Goal: Task Accomplishment & Management: Manage account settings

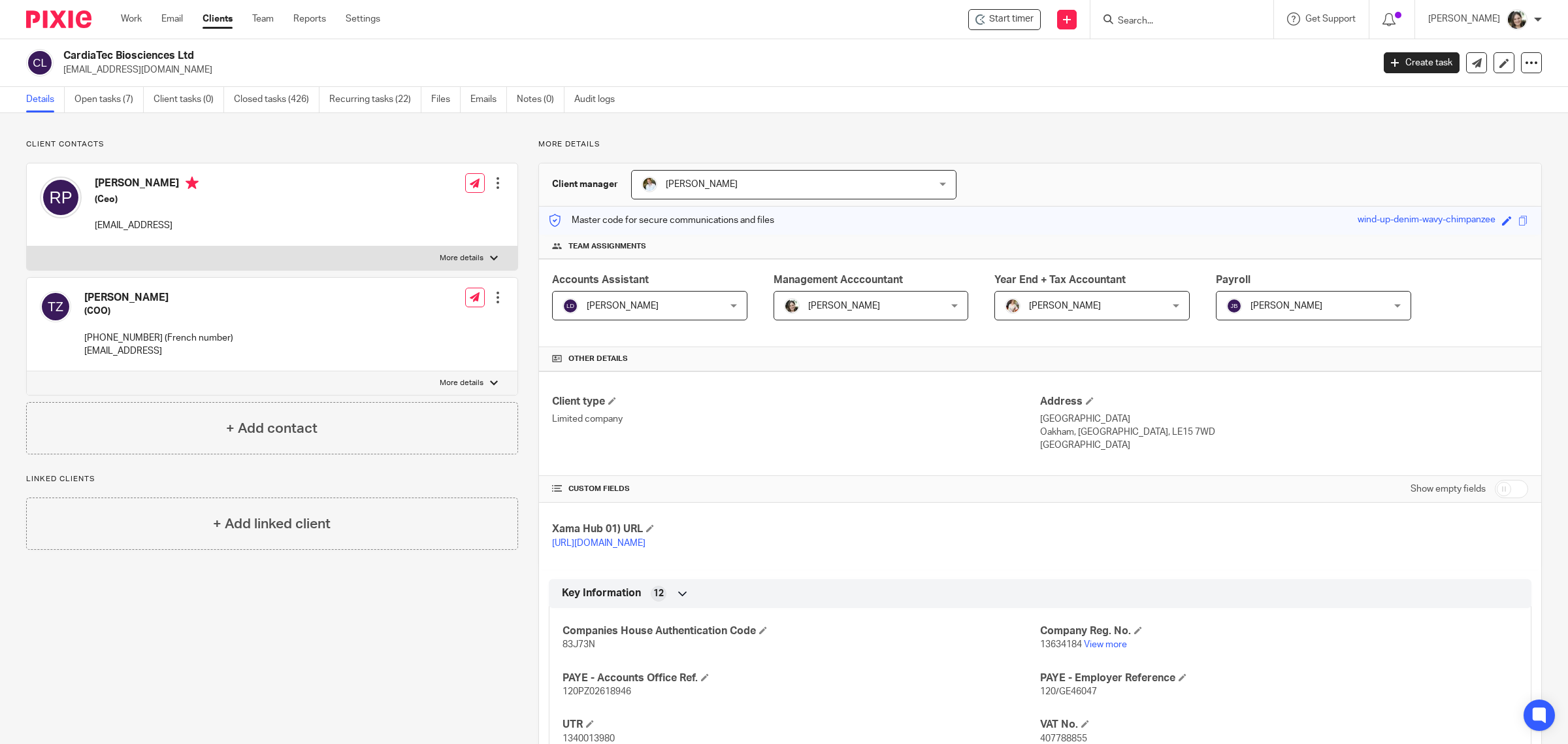
click at [1311, 294] on span "[PERSON_NAME]" at bounding box center [1300, 305] width 147 height 28
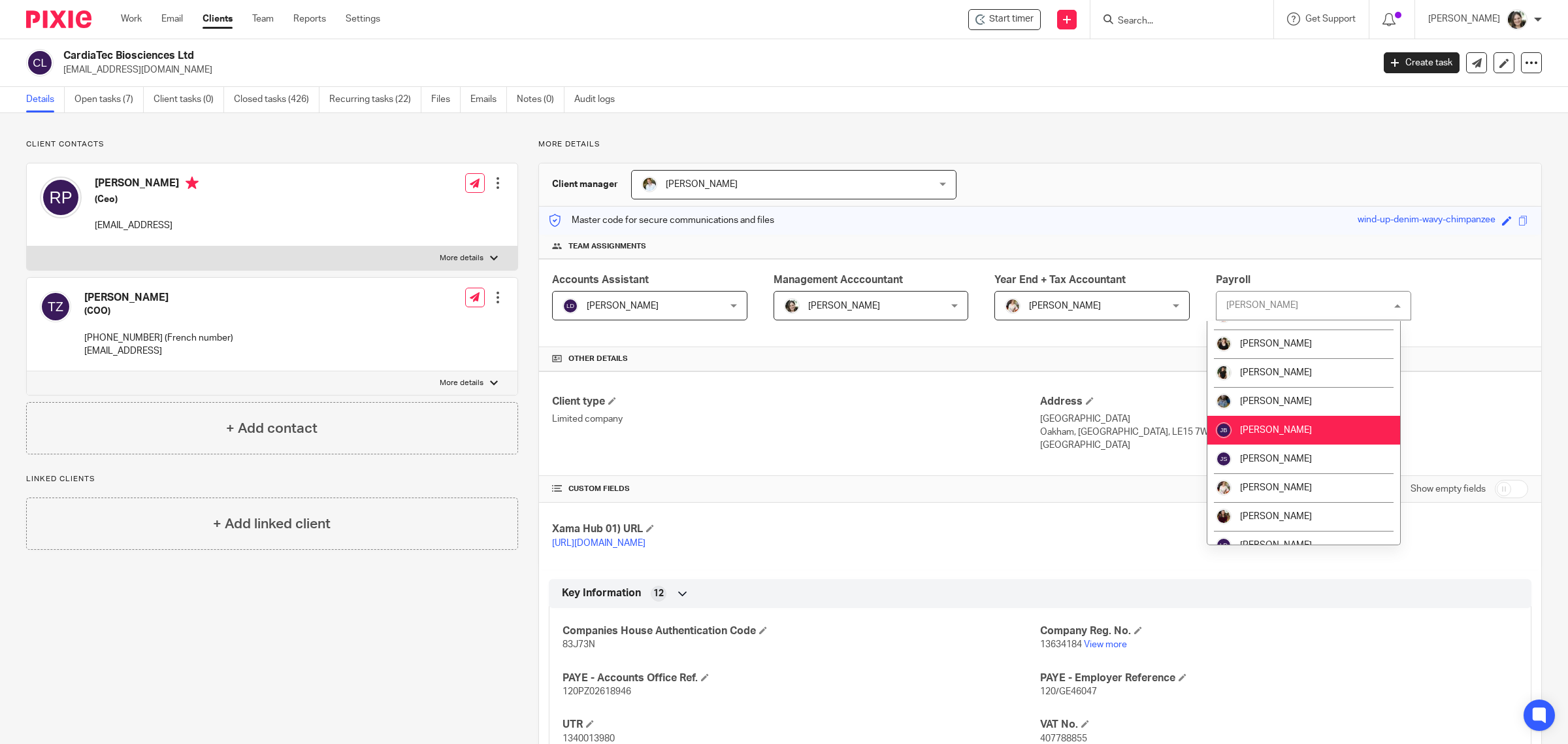
scroll to position [164, 0]
click at [1284, 148] on p "More details" at bounding box center [1041, 145] width 1004 height 11
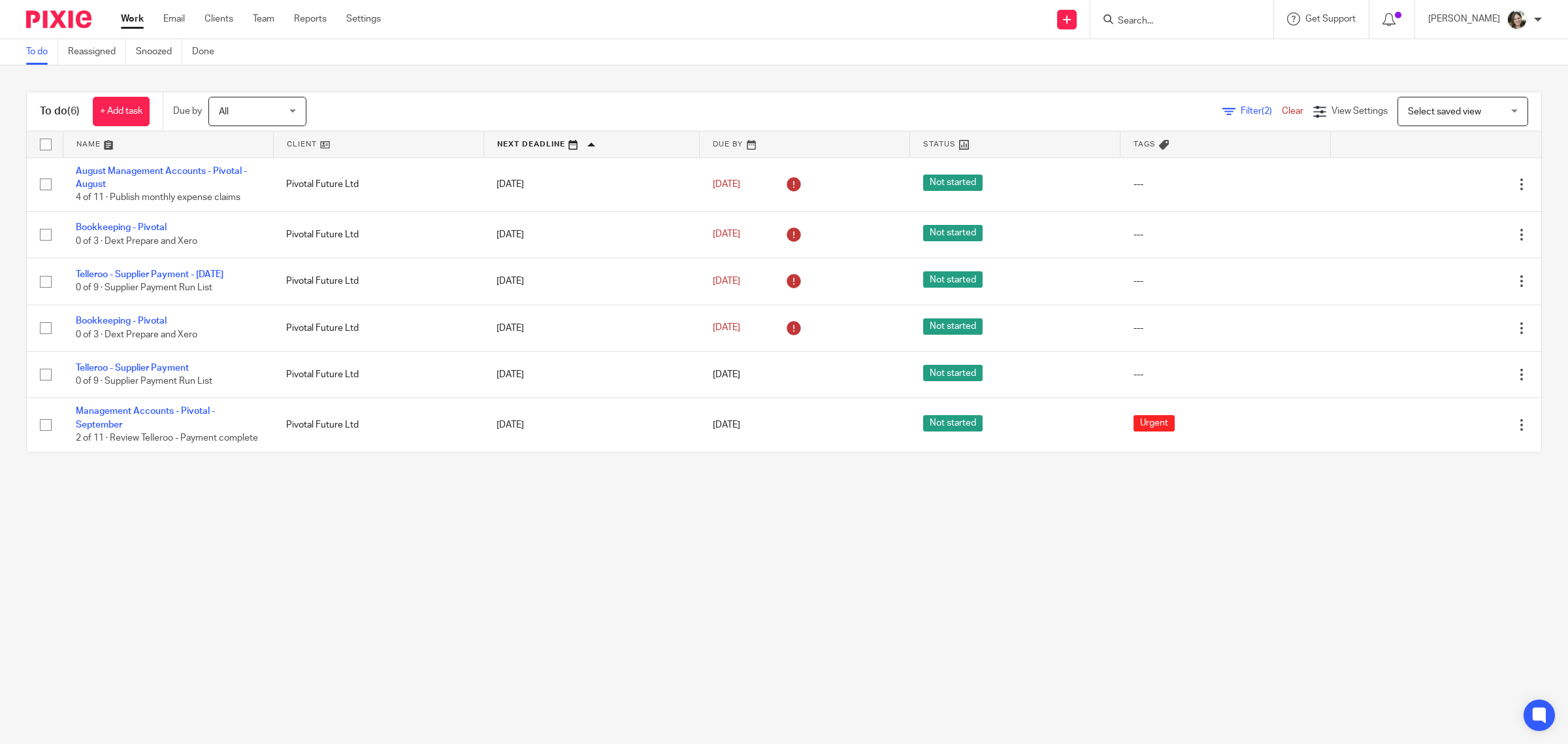
drag, startPoint x: 142, startPoint y: 227, endPoint x: 138, endPoint y: 573, distance: 346.0
click at [138, 573] on main "To do Reassigned Snoozed Done To do (6) + Add task Due by All All Today Tomorro…" at bounding box center [784, 372] width 1568 height 744
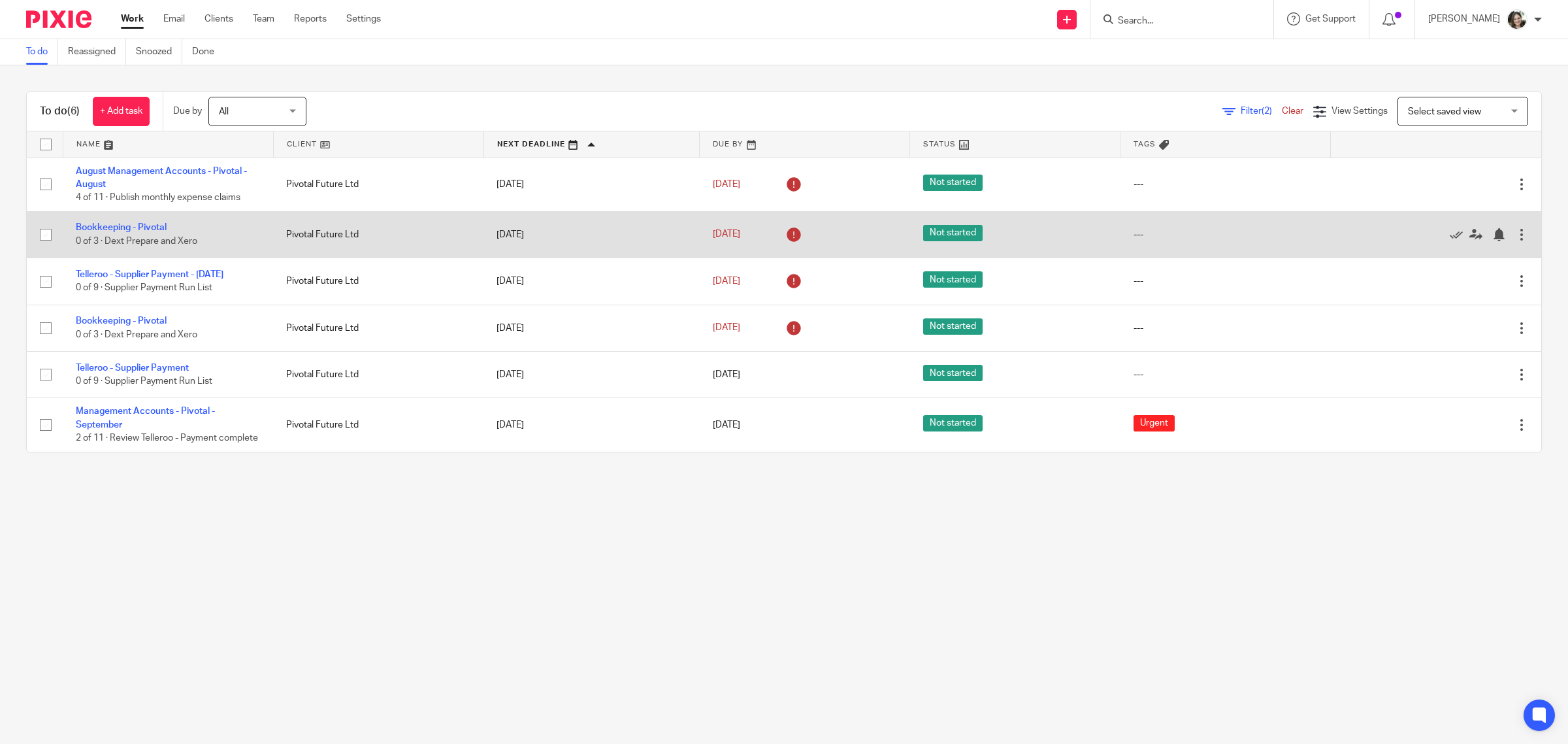
click at [47, 231] on input "checkbox" at bounding box center [46, 235] width 24 height 24
click at [44, 234] on input "checkbox" at bounding box center [46, 235] width 24 height 24
checkbox input "false"
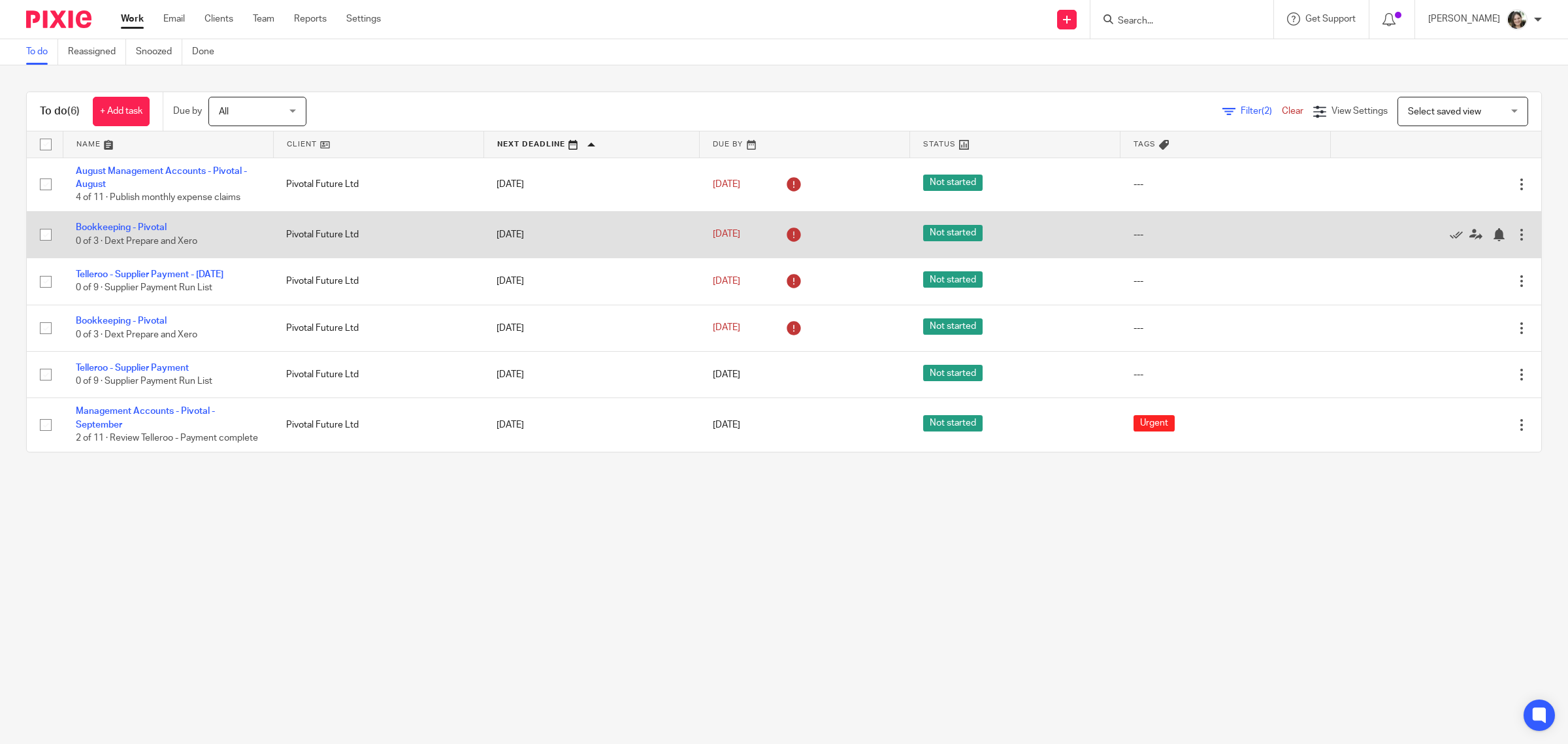
click at [1508, 231] on td "Edit task Delete" at bounding box center [1436, 234] width 210 height 47
click at [1515, 232] on div at bounding box center [1521, 234] width 13 height 13
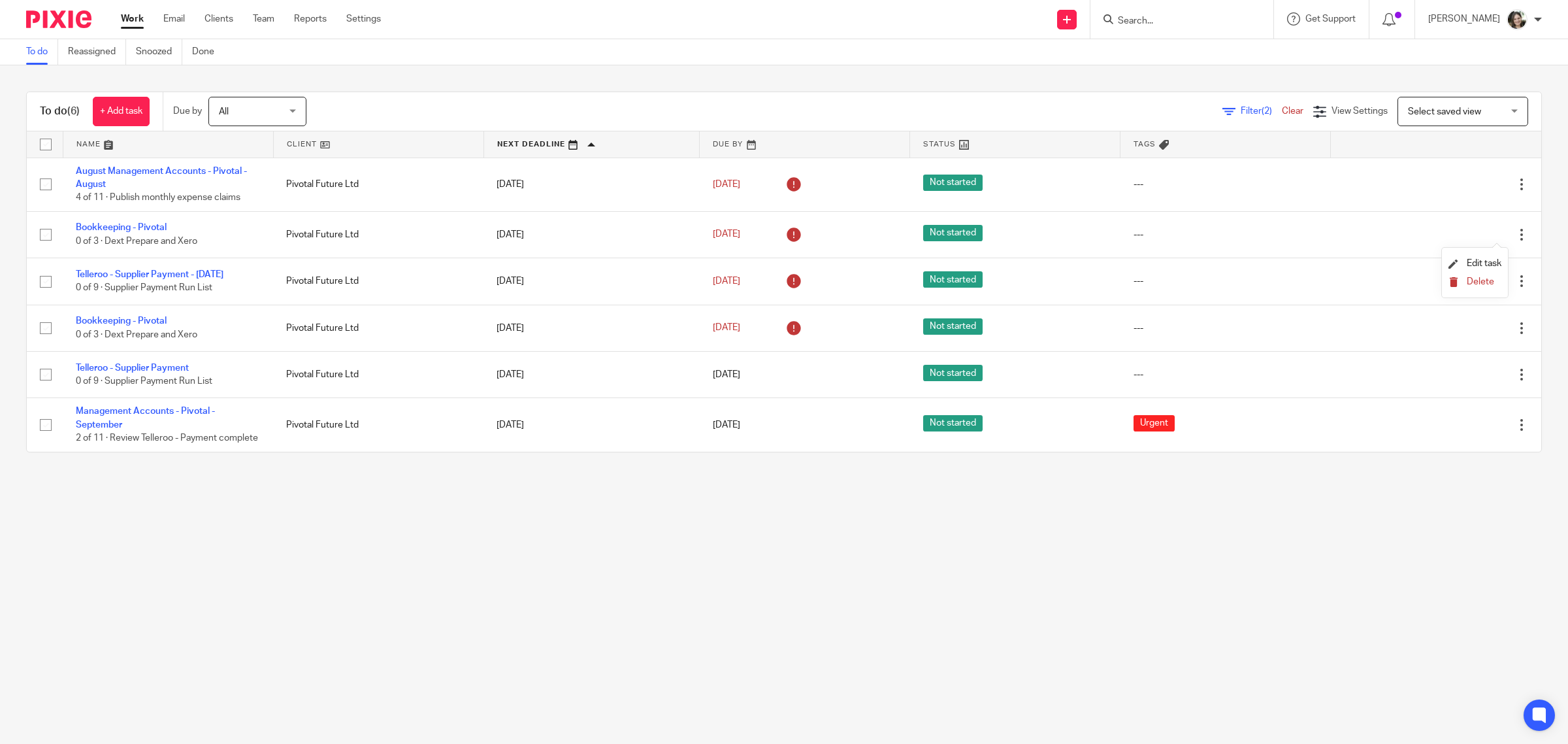
click at [1456, 282] on icon "submit" at bounding box center [1453, 282] width 10 height 10
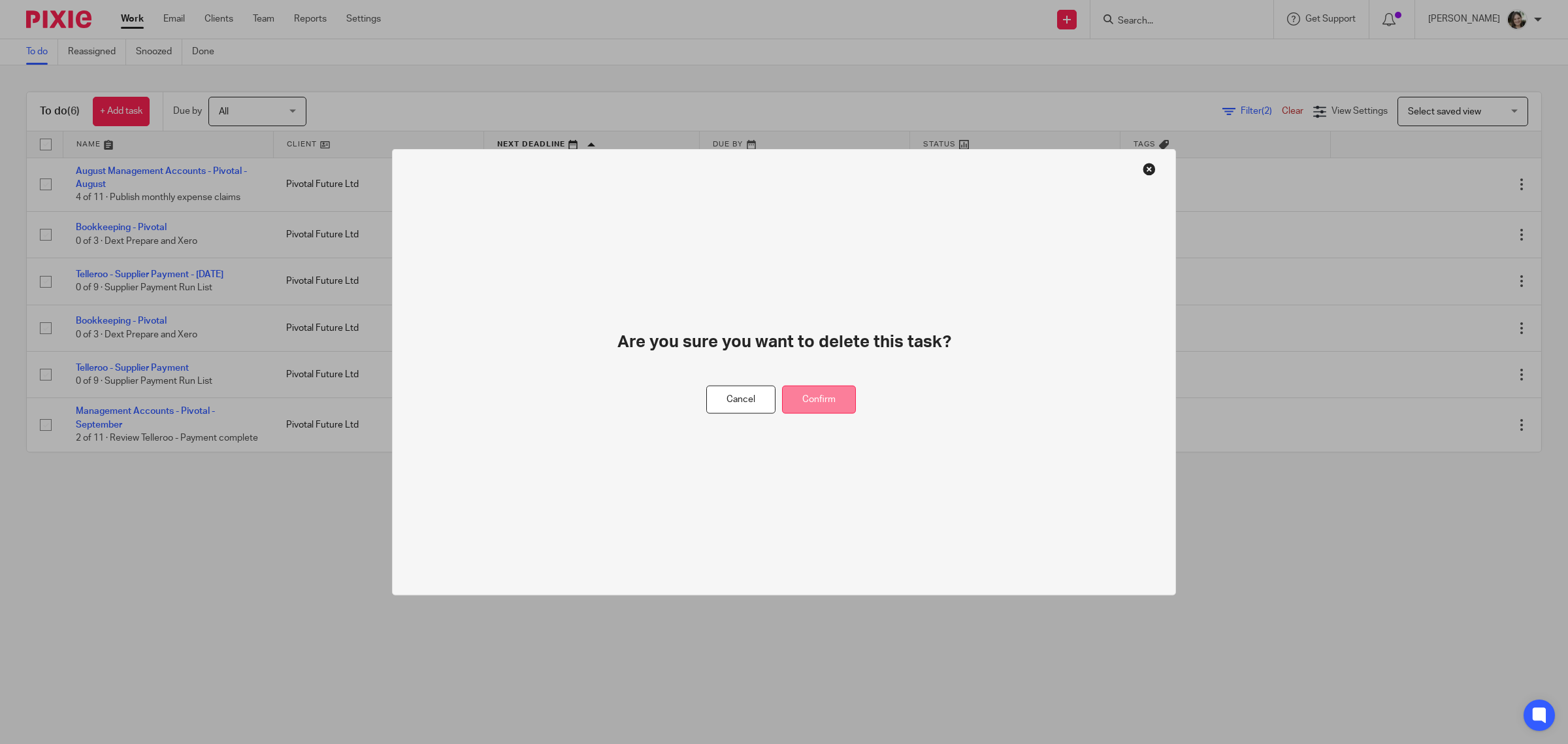
click at [824, 401] on button "Confirm" at bounding box center [819, 400] width 74 height 28
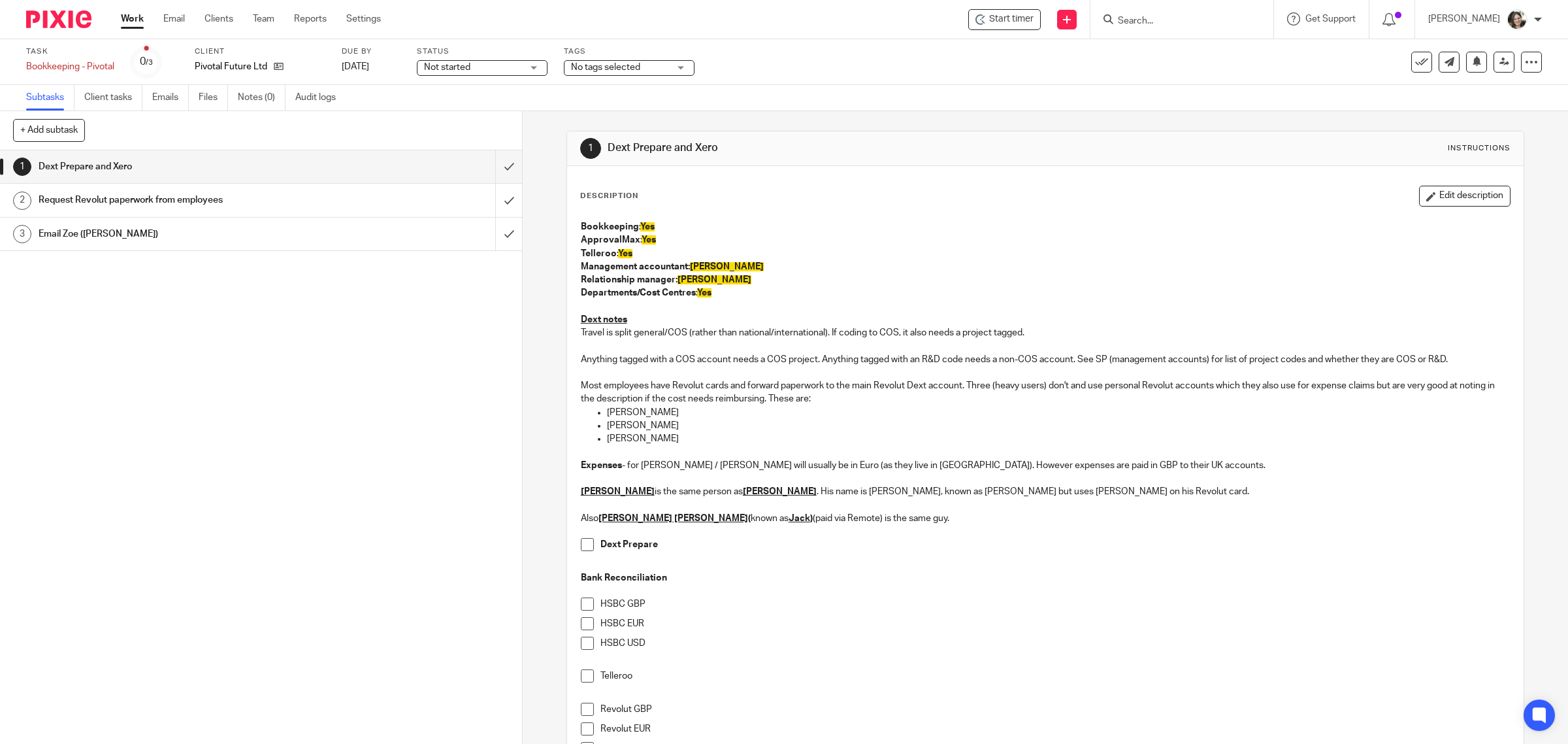
click at [260, 197] on h1 "Request Revolut paperwork from employees" at bounding box center [186, 200] width 296 height 20
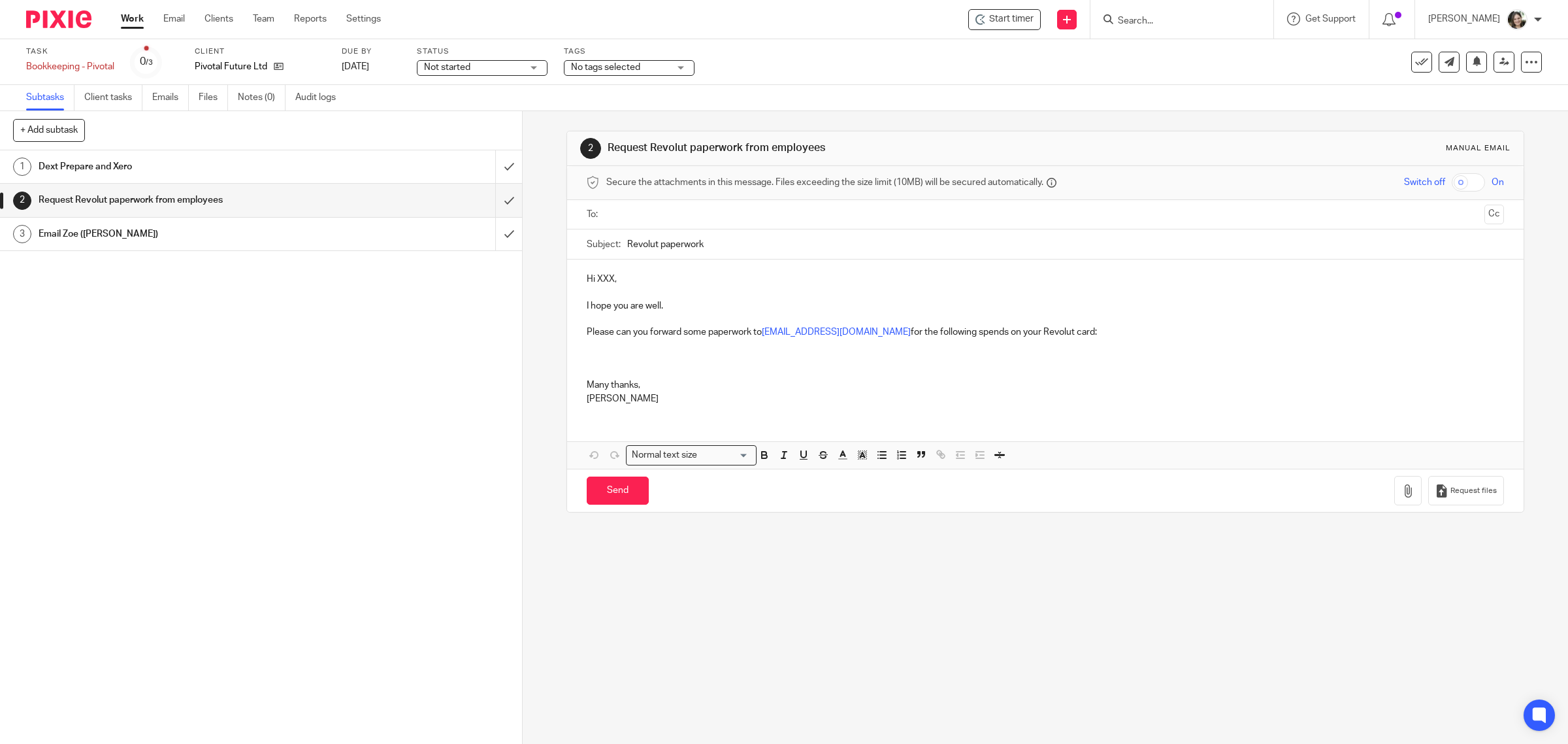
click at [234, 237] on h1 "Email Zoe ([PERSON_NAME])" at bounding box center [186, 234] width 296 height 20
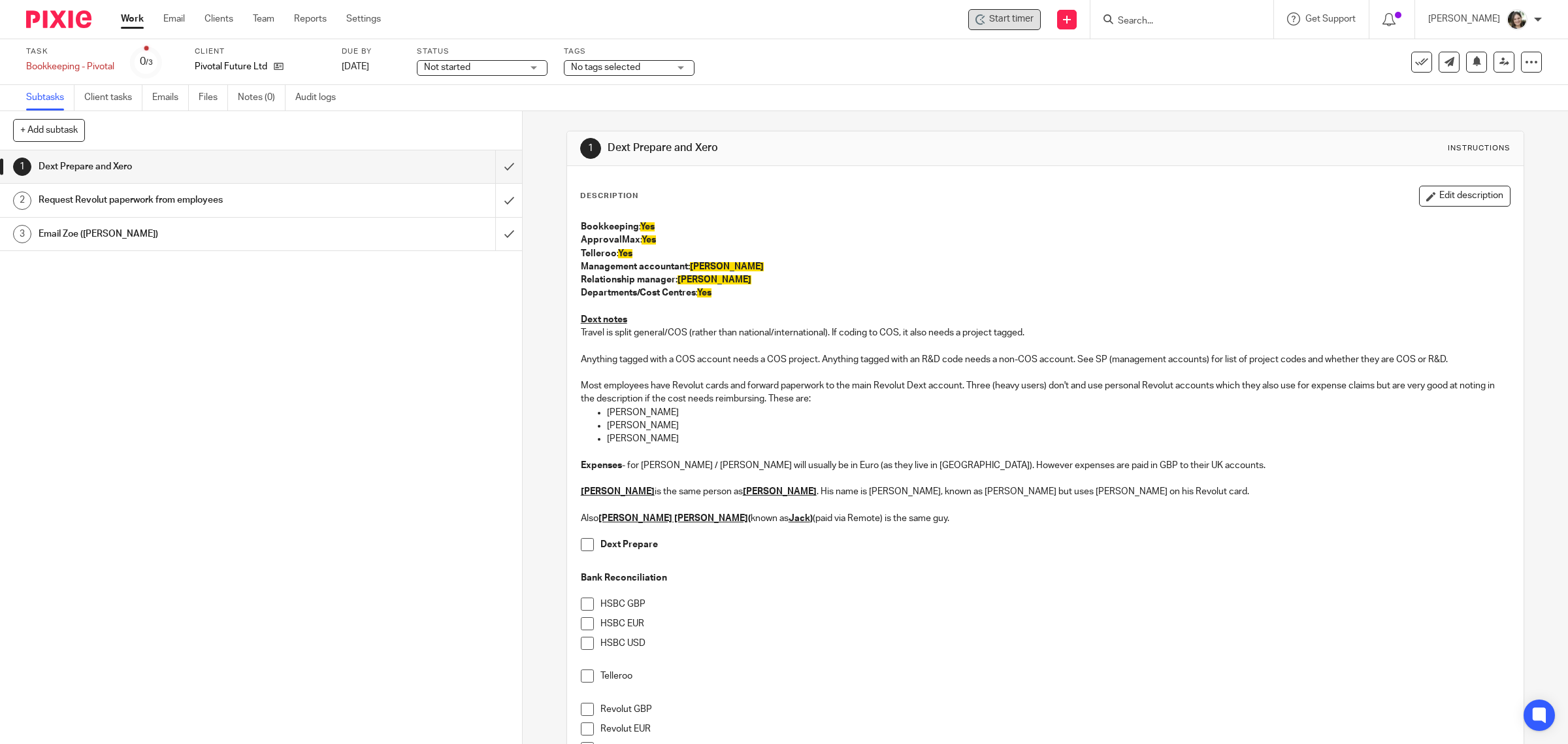
click at [1025, 20] on span "Start timer" at bounding box center [1012, 19] width 44 height 14
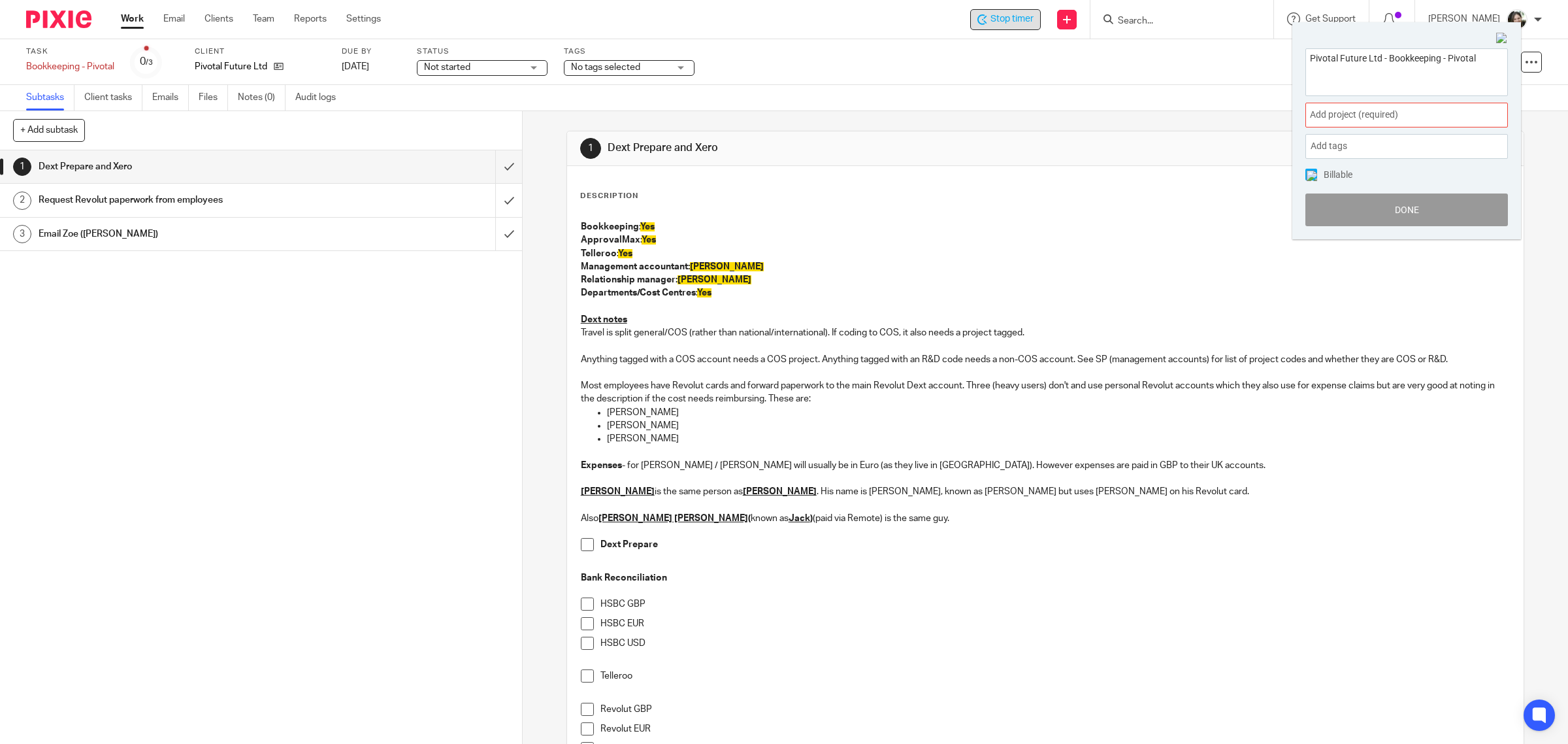
click at [1338, 115] on span "Add project (required) :" at bounding box center [1393, 115] width 165 height 14
click at [1349, 213] on li "Bookkeeping" at bounding box center [1404, 212] width 170 height 14
click at [1312, 177] on img at bounding box center [1312, 176] width 11 height 11
click at [1372, 213] on button "Done" at bounding box center [1407, 210] width 202 height 33
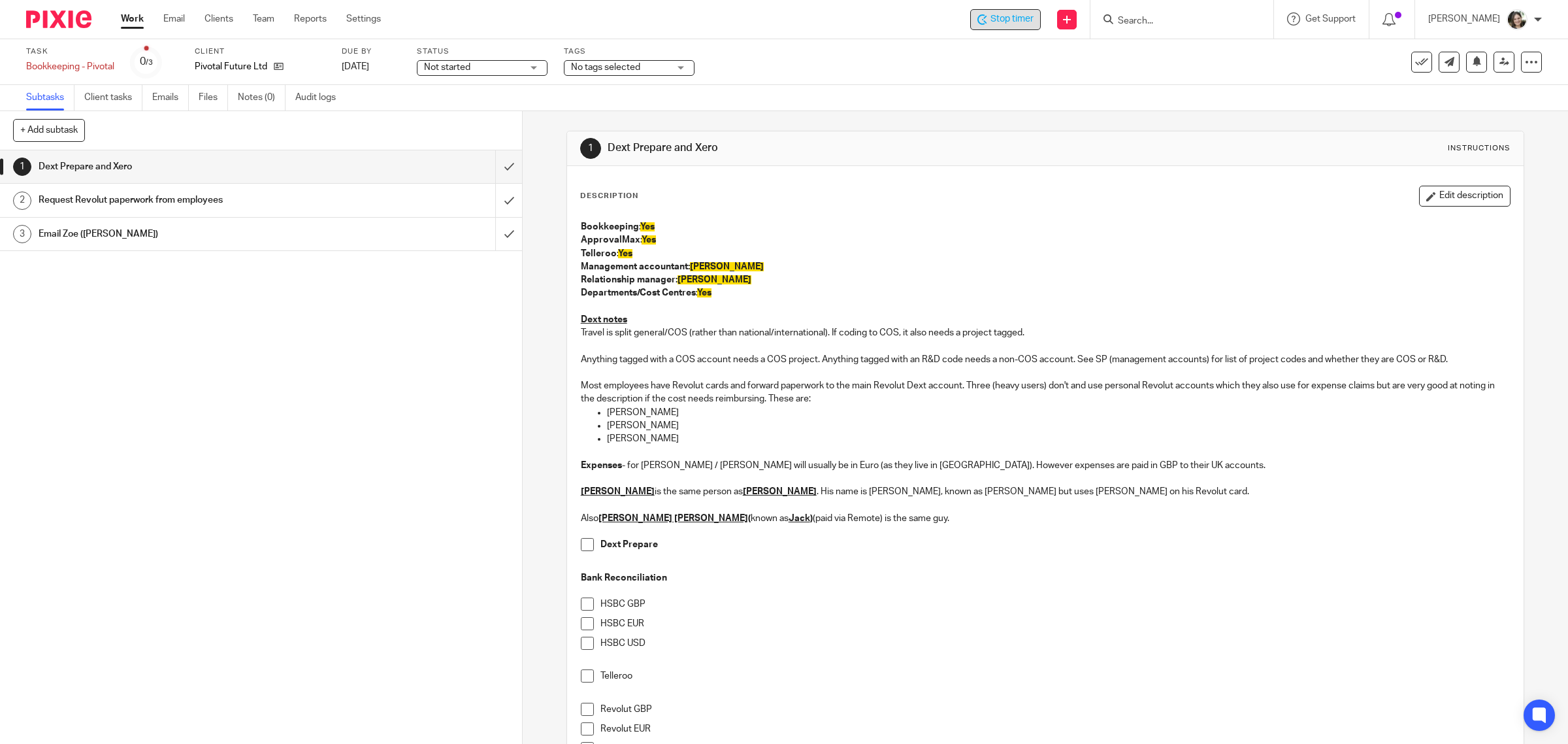
click at [102, 236] on h1 "Email Zoe (cc Cameron)" at bounding box center [186, 234] width 296 height 20
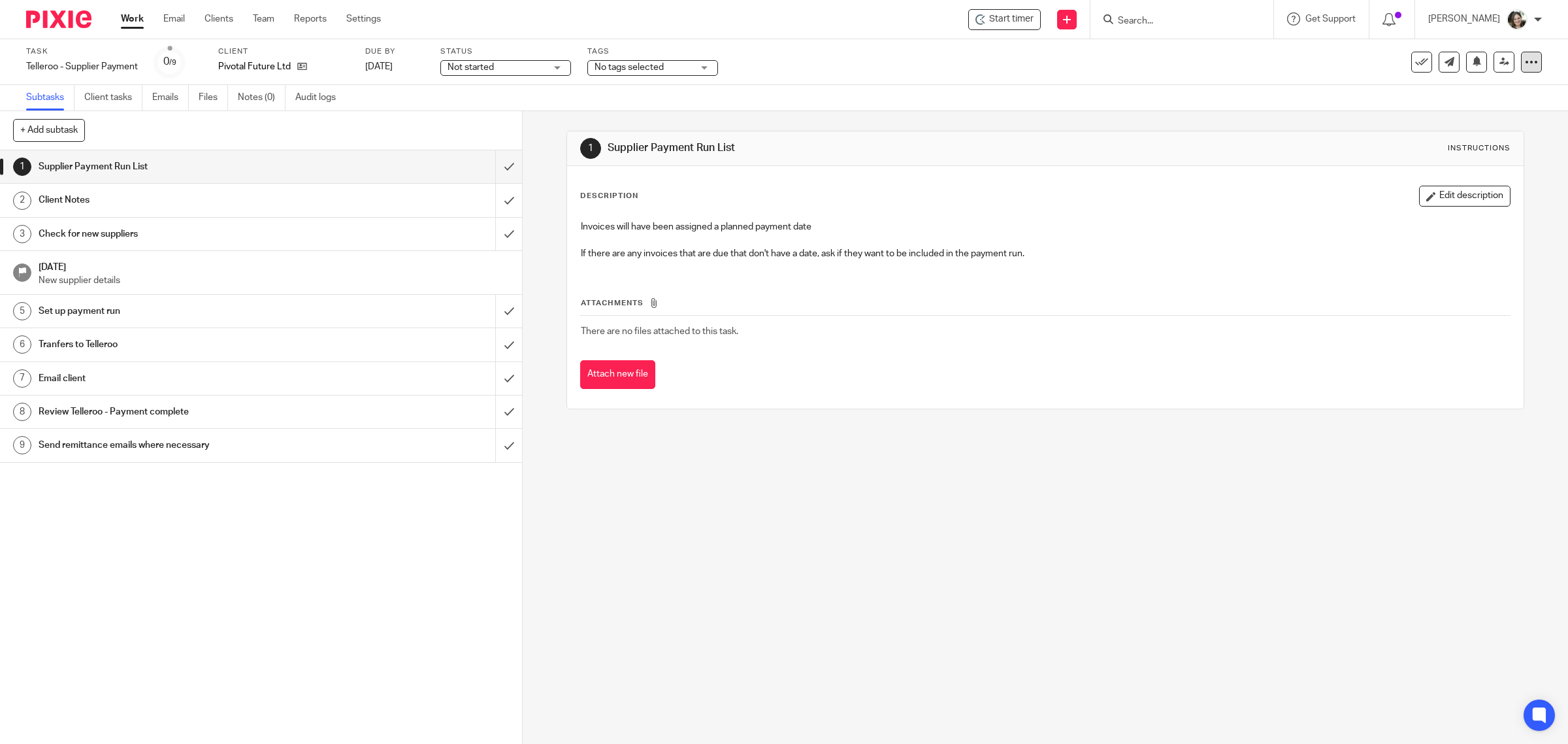
click at [1525, 63] on icon at bounding box center [1531, 62] width 13 height 13
click at [1464, 113] on link "Advanced task editor" at bounding box center [1479, 114] width 86 height 9
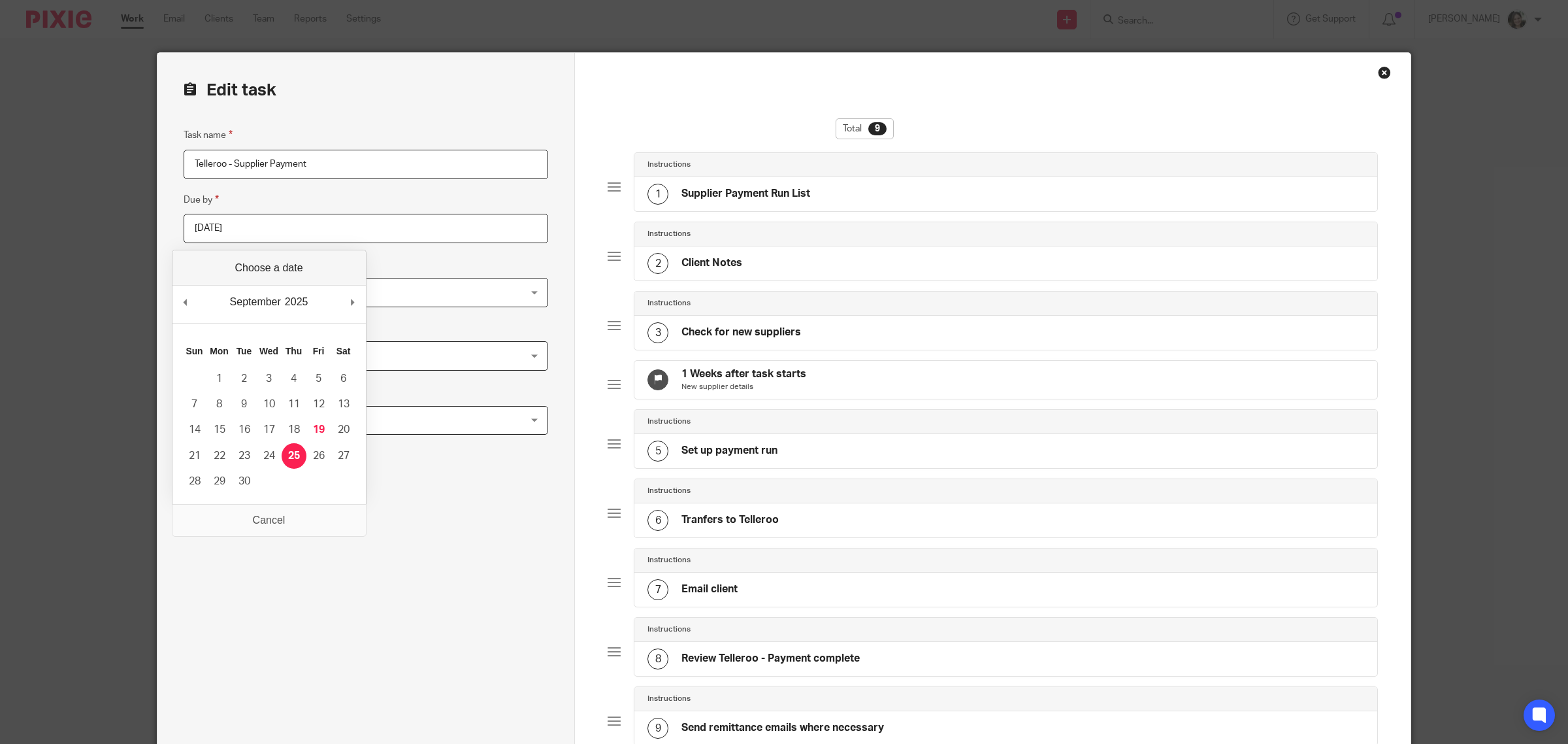
click at [451, 233] on input "2025-09-25" at bounding box center [365, 229] width 364 height 29
type input "2025-10-02"
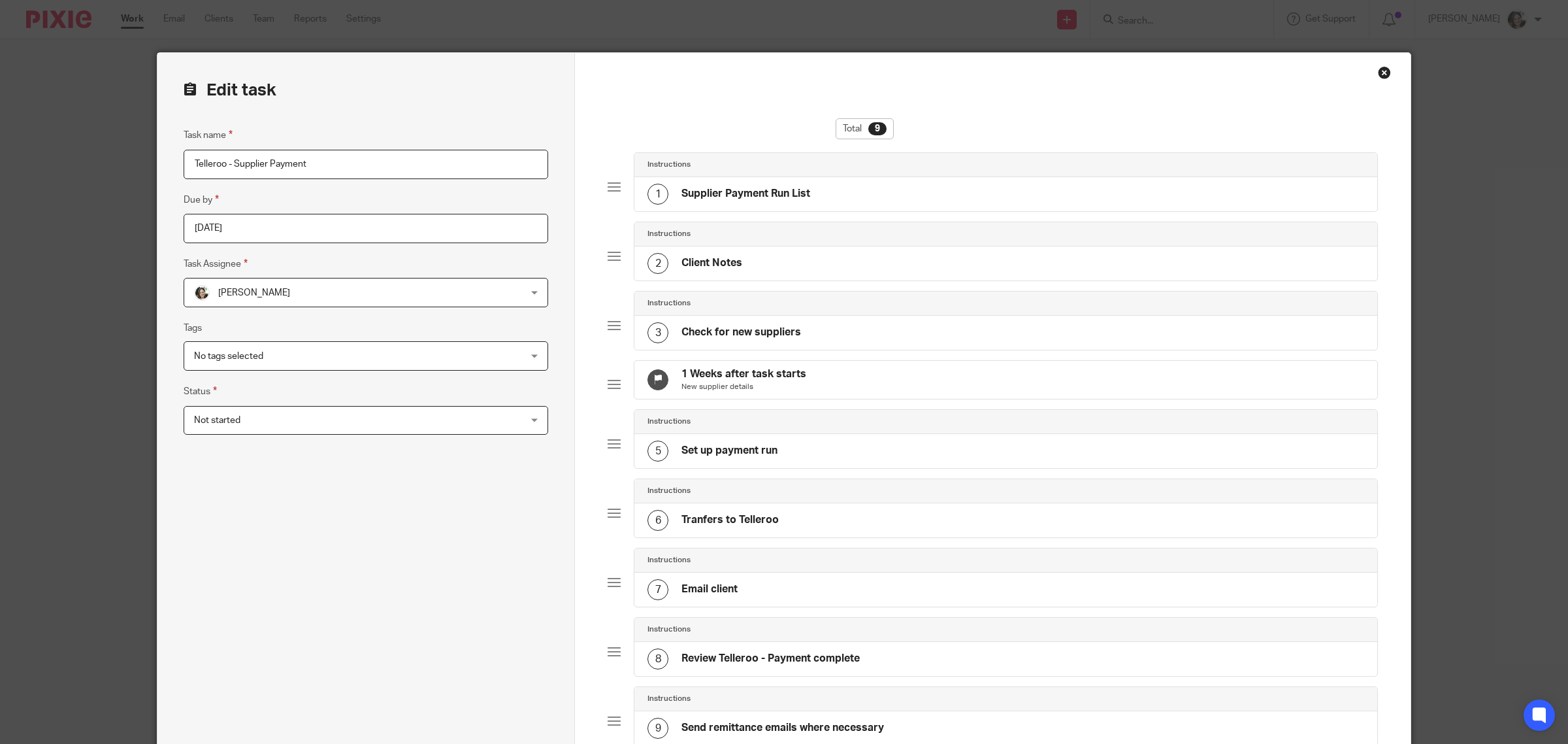
click at [327, 168] on input "Telleroo - Supplier Payment" at bounding box center [365, 164] width 364 height 29
click at [313, 161] on input "Telleroo - Supplier Payment - THur 2 Oct" at bounding box center [365, 164] width 364 height 29
type input "Telleroo - Supplier Payment - Thur 2 Oct"
click at [283, 621] on div "Task name Telleroo - Supplier Payment - Thur 2 Oct Due by 2025-10-02 Task Assig…" at bounding box center [365, 502] width 364 height 748
click at [853, 374] on div "1 Weeks after task starts New supplier details" at bounding box center [1006, 380] width 743 height 38
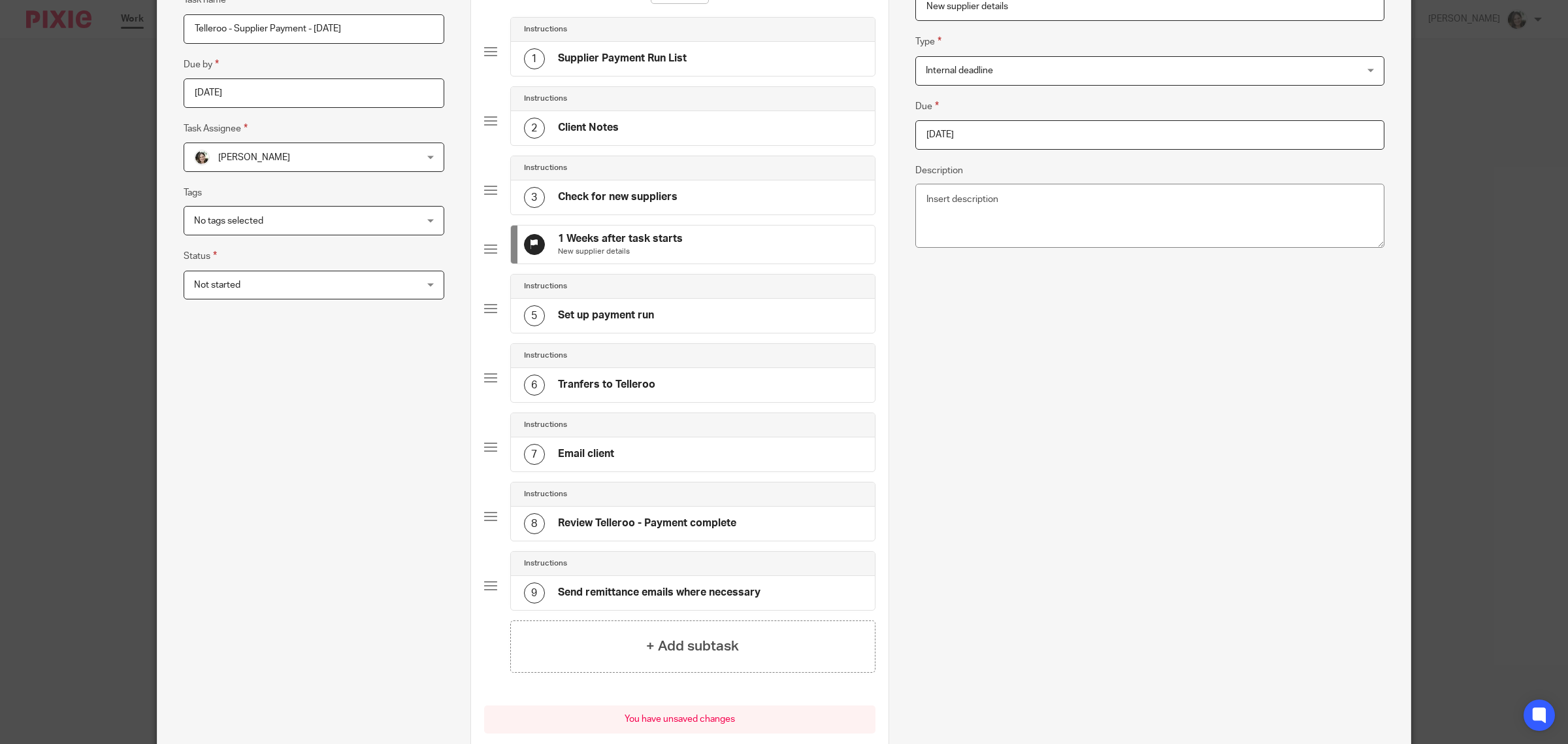
scroll to position [266, 0]
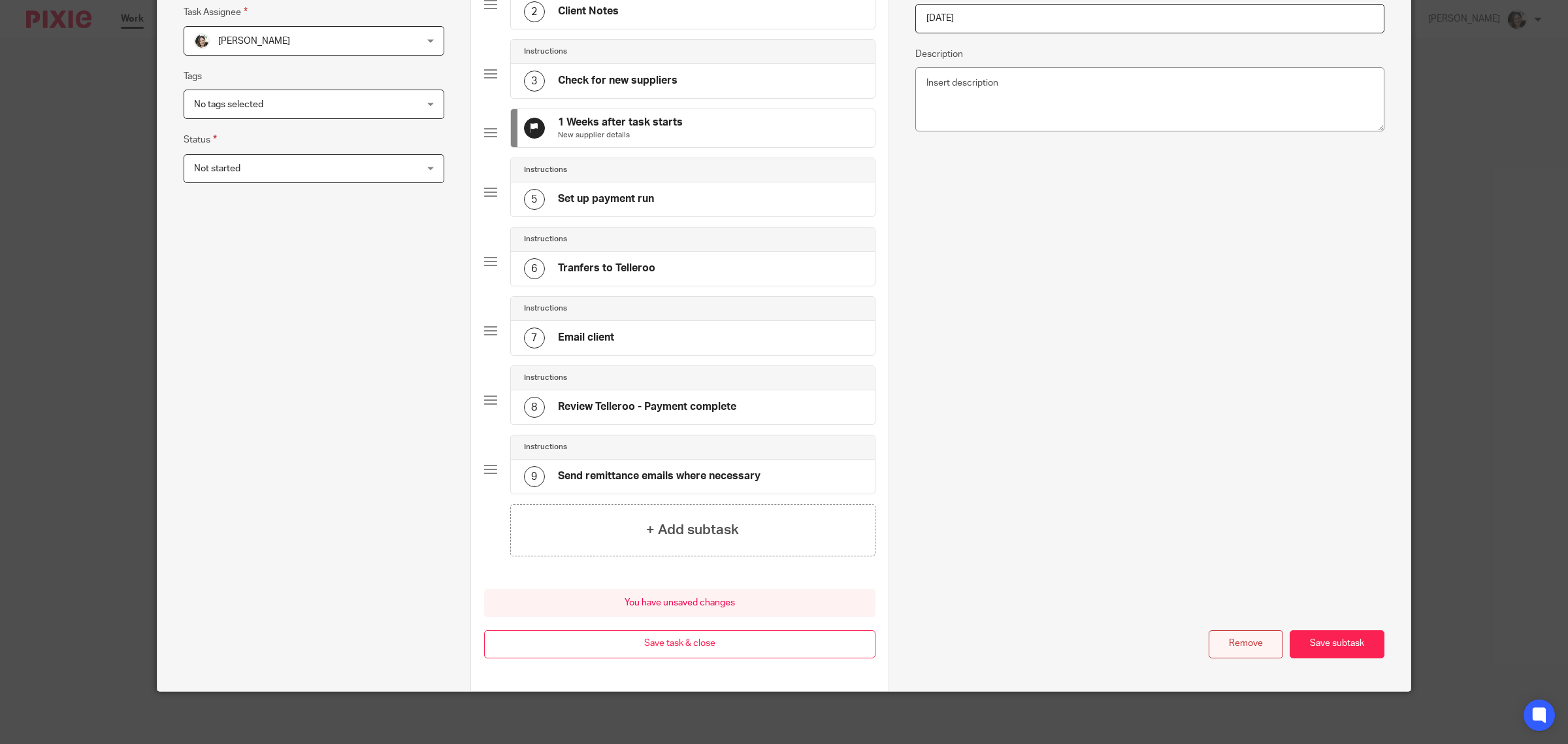
click at [1245, 642] on button "Remove" at bounding box center [1246, 644] width 74 height 28
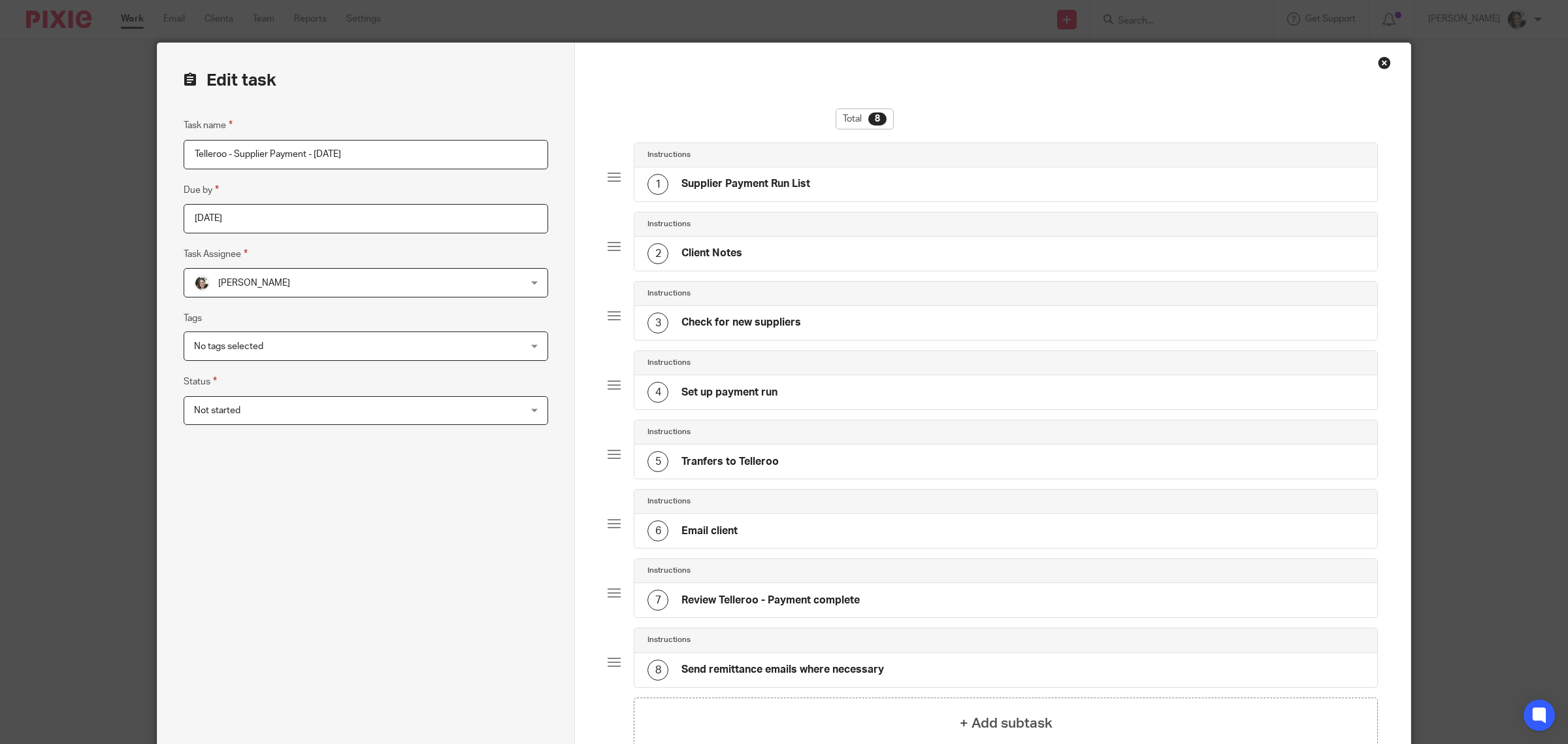
scroll to position [0, 0]
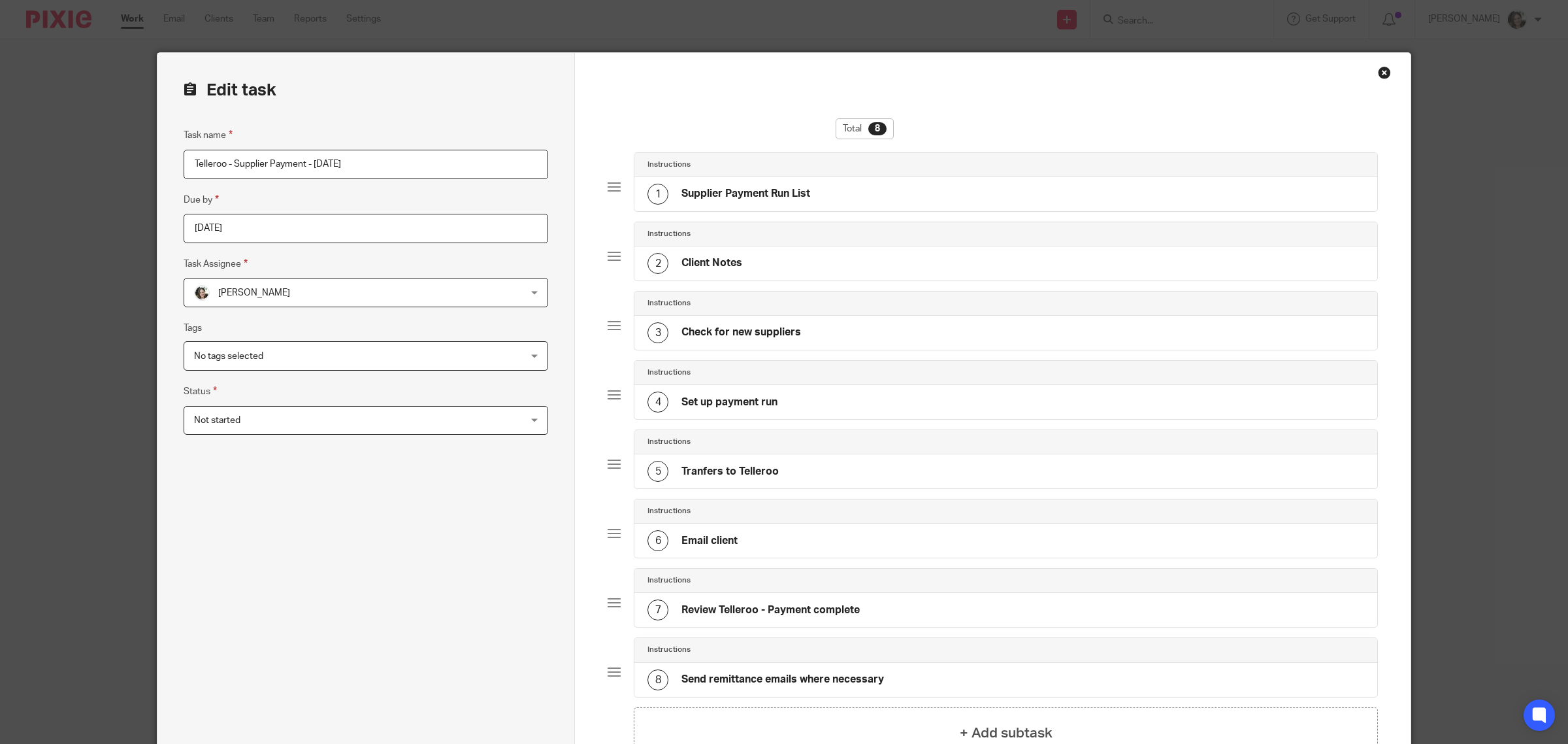
click at [734, 334] on h4 "Check for new suppliers" at bounding box center [741, 333] width 120 height 14
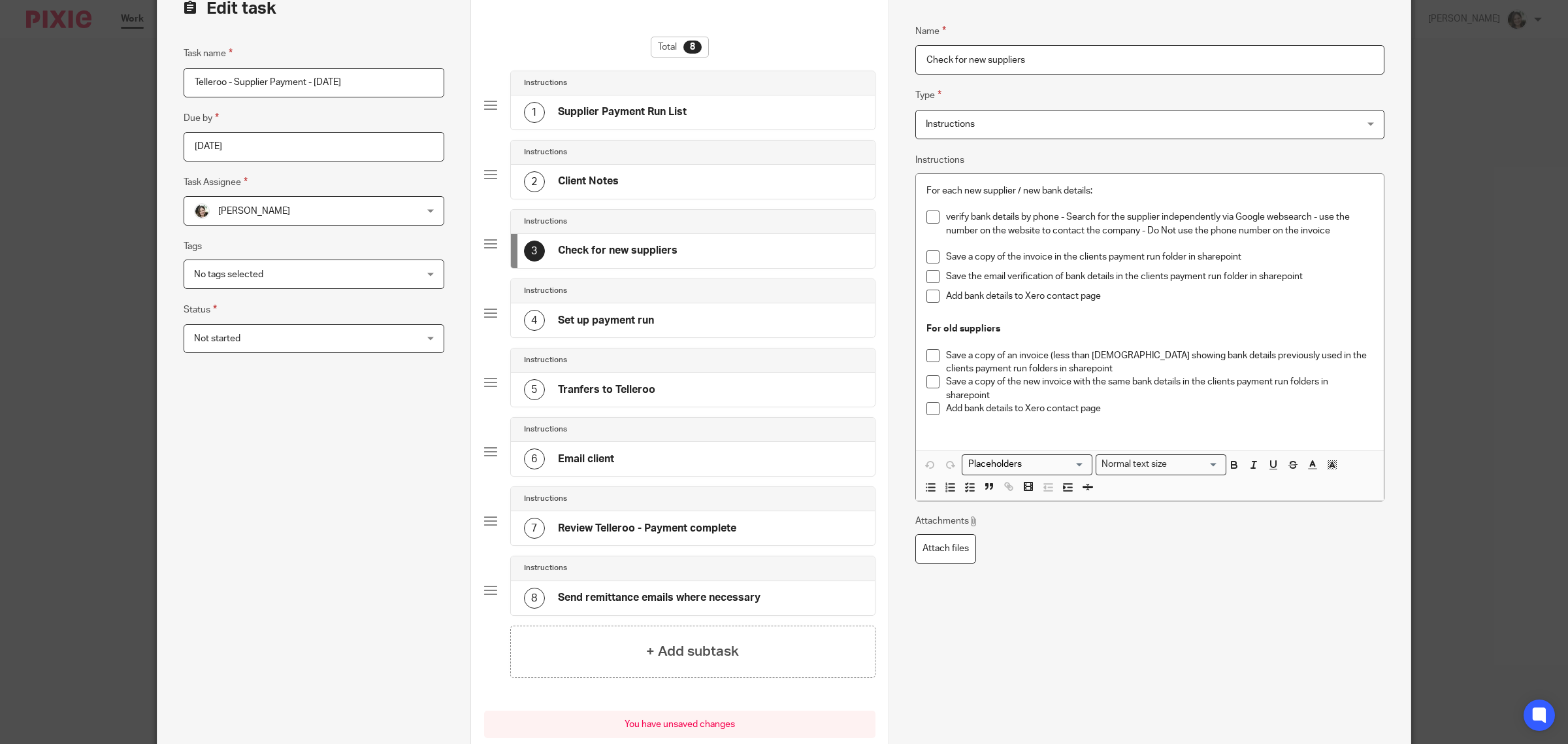
scroll to position [164, 0]
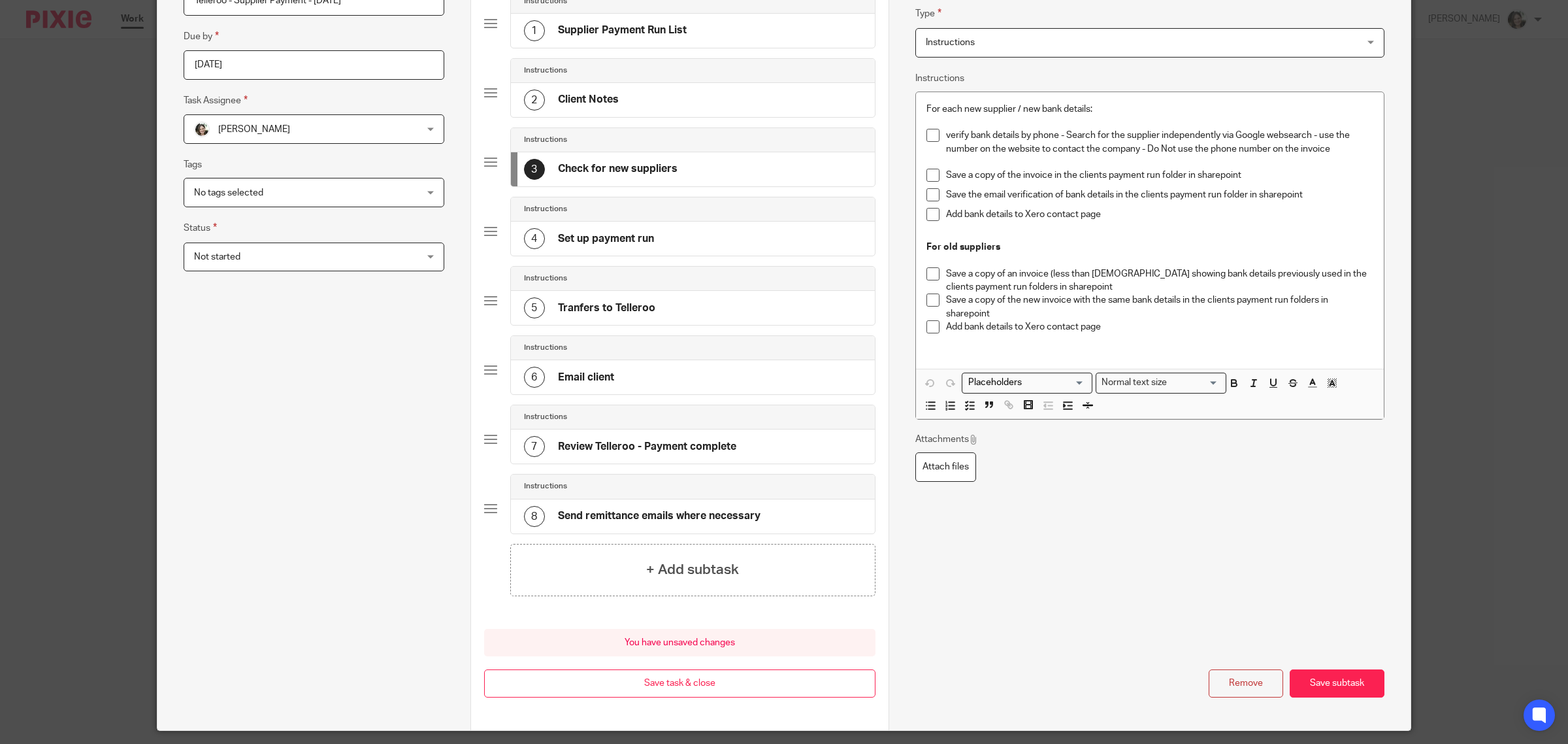
click at [1059, 585] on div "Name Check for new suppliers Type Instructions Instructions Instructions Send a…" at bounding box center [1150, 310] width 469 height 775
click at [1321, 691] on button "Save subtask" at bounding box center [1337, 684] width 95 height 28
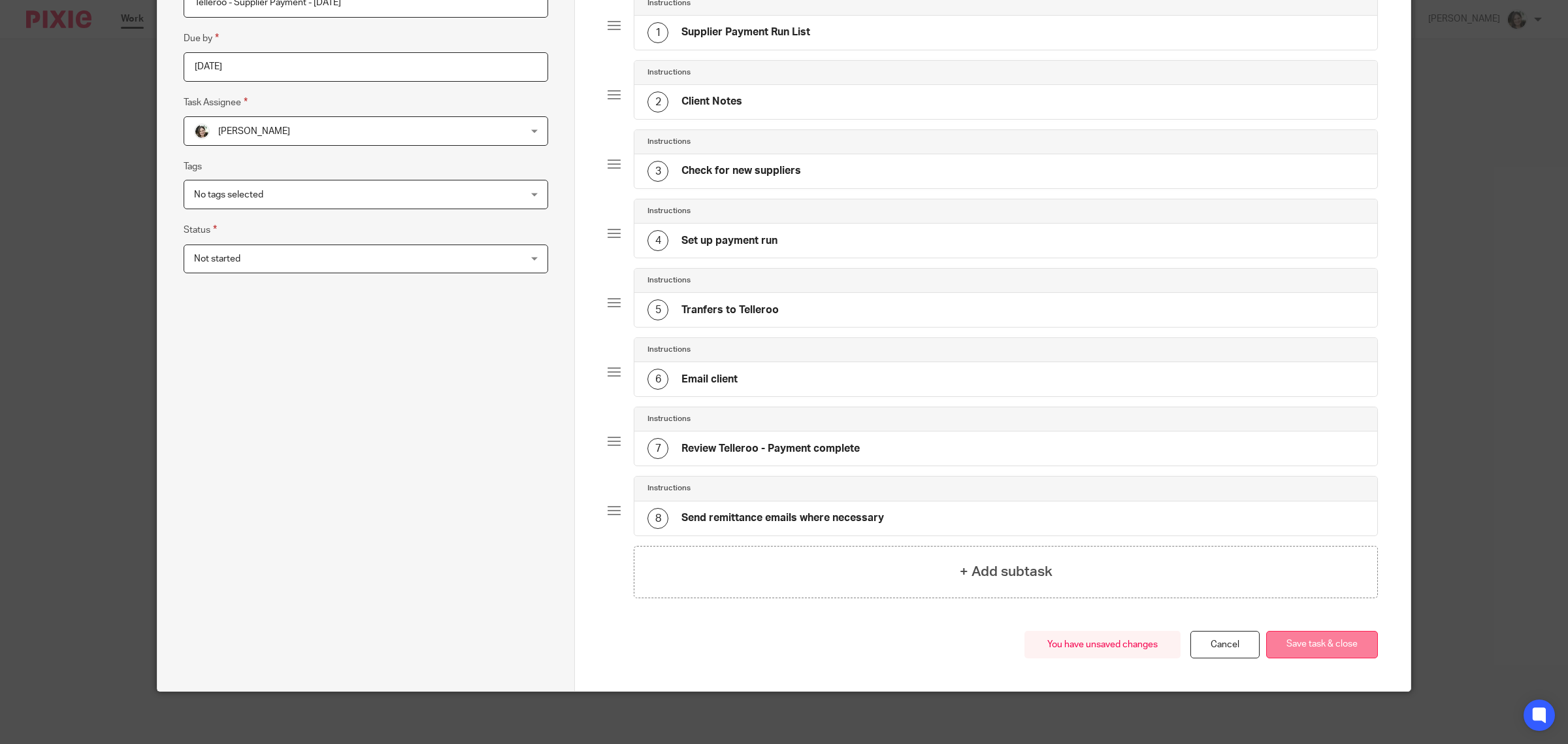
click at [1299, 649] on button "Save task & close" at bounding box center [1322, 645] width 112 height 28
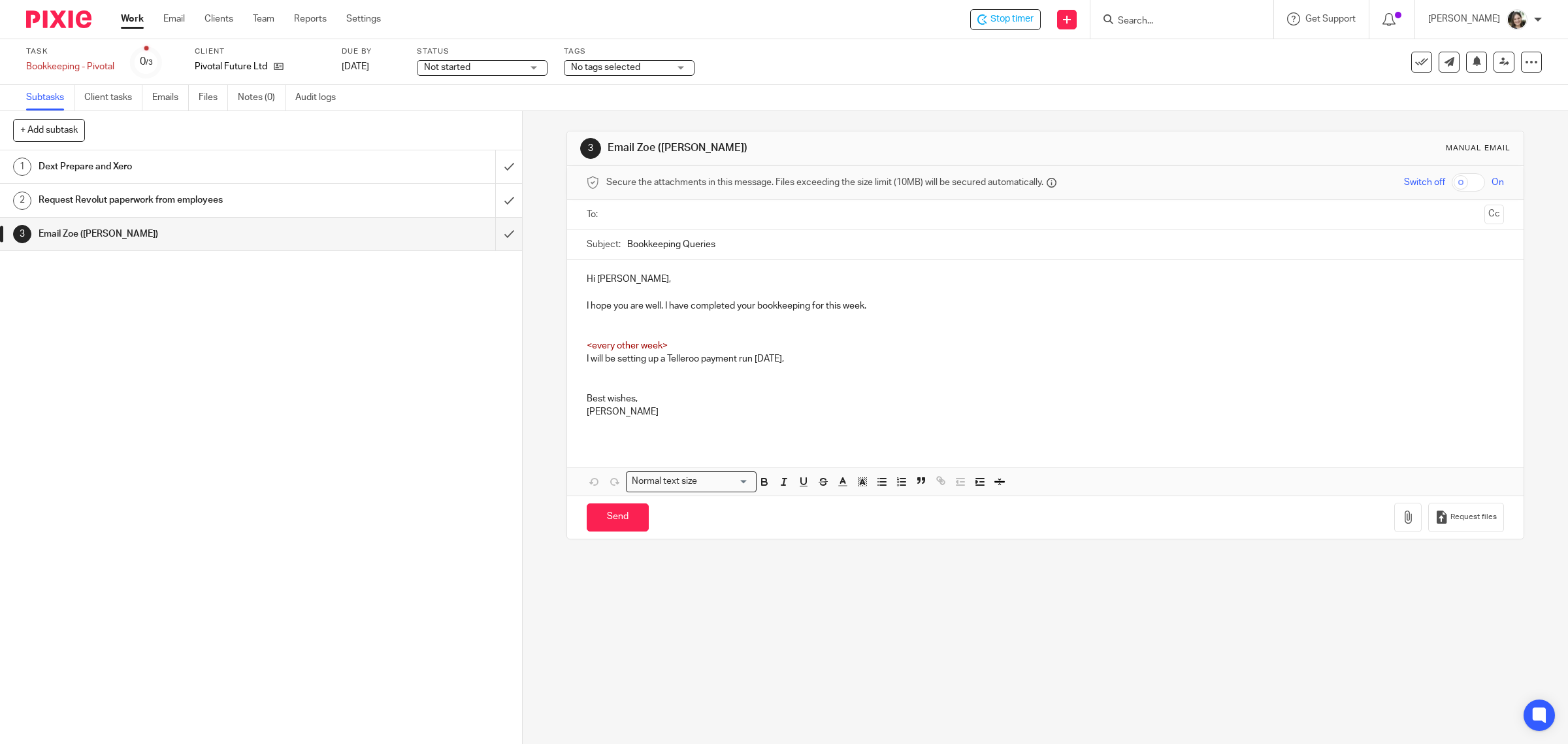
click at [877, 307] on p "I hope you are well. I have completed your bookkeeping for this week." at bounding box center [1046, 306] width 918 height 13
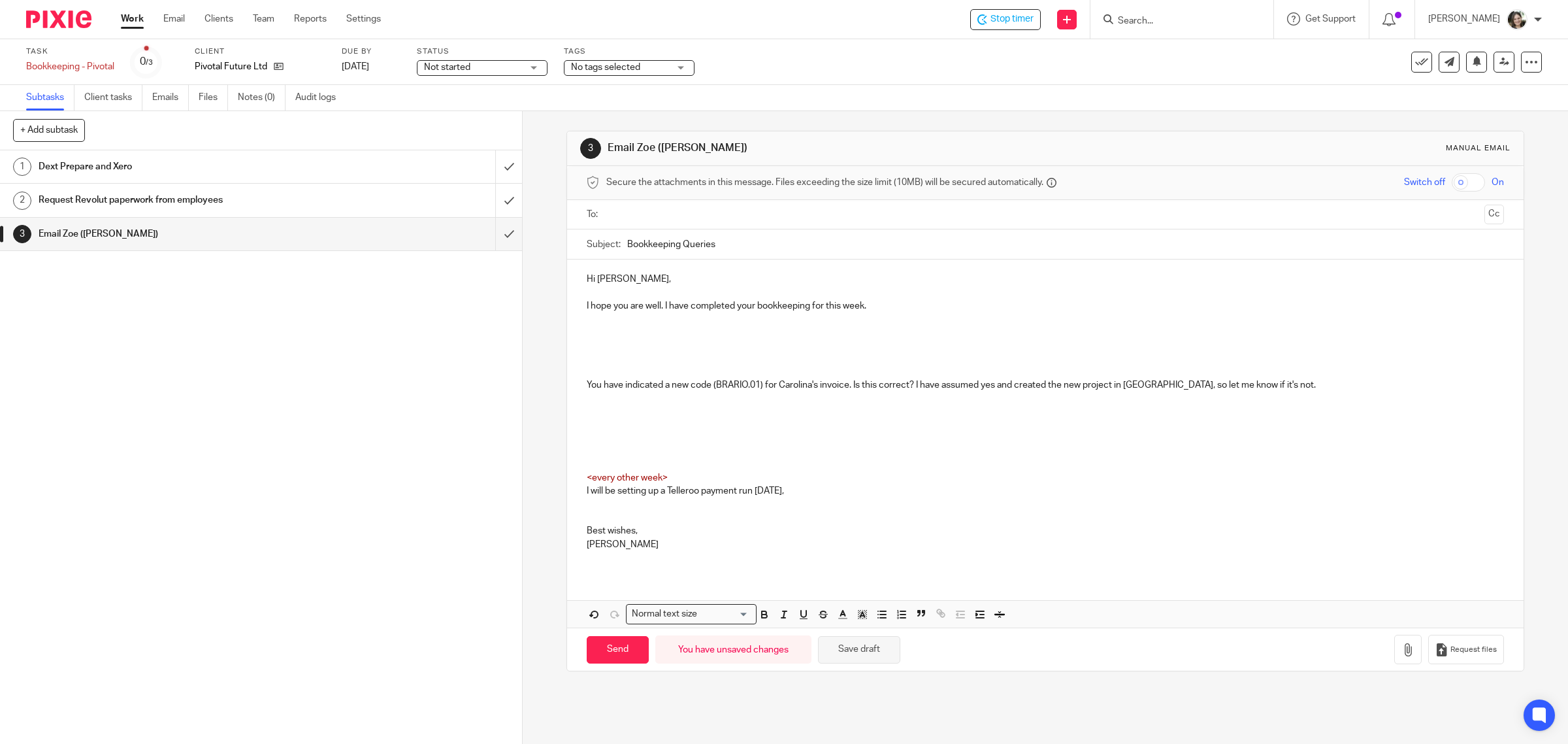
click at [835, 644] on button "Save draft" at bounding box center [860, 650] width 83 height 28
drag, startPoint x: 713, startPoint y: 383, endPoint x: 755, endPoint y: 385, distance: 42.0
click at [755, 385] on p "You have indicated a new code (BRARIO.01) for Carolina's invoice. Is this corre…" at bounding box center [1046, 385] width 918 height 13
copy p "BRARIO.01"
click at [701, 405] on p at bounding box center [1046, 411] width 918 height 13
